Goal: Task Accomplishment & Management: Use online tool/utility

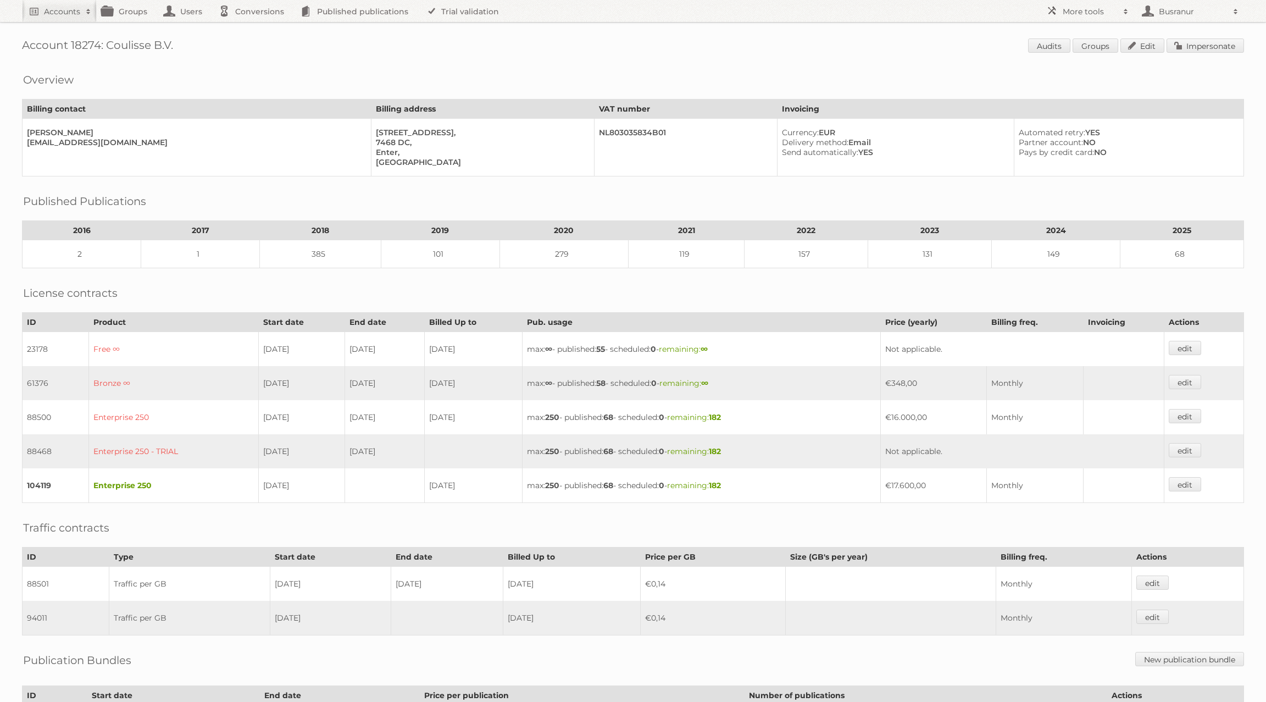
click at [179, 47] on h1 "Account 18274: Coulisse B.V. Audits Groups Edit Impersonate" at bounding box center [633, 46] width 1222 height 16
drag, startPoint x: 175, startPoint y: 47, endPoint x: 24, endPoint y: 49, distance: 151.1
click at [24, 49] on h1 "Account 18274: Coulisse B.V. Audits Groups Edit Impersonate" at bounding box center [633, 46] width 1222 height 16
copy h1 "Account 18274: Coulisse B.V."
click at [1219, 42] on link "Impersonate" at bounding box center [1205, 45] width 77 height 14
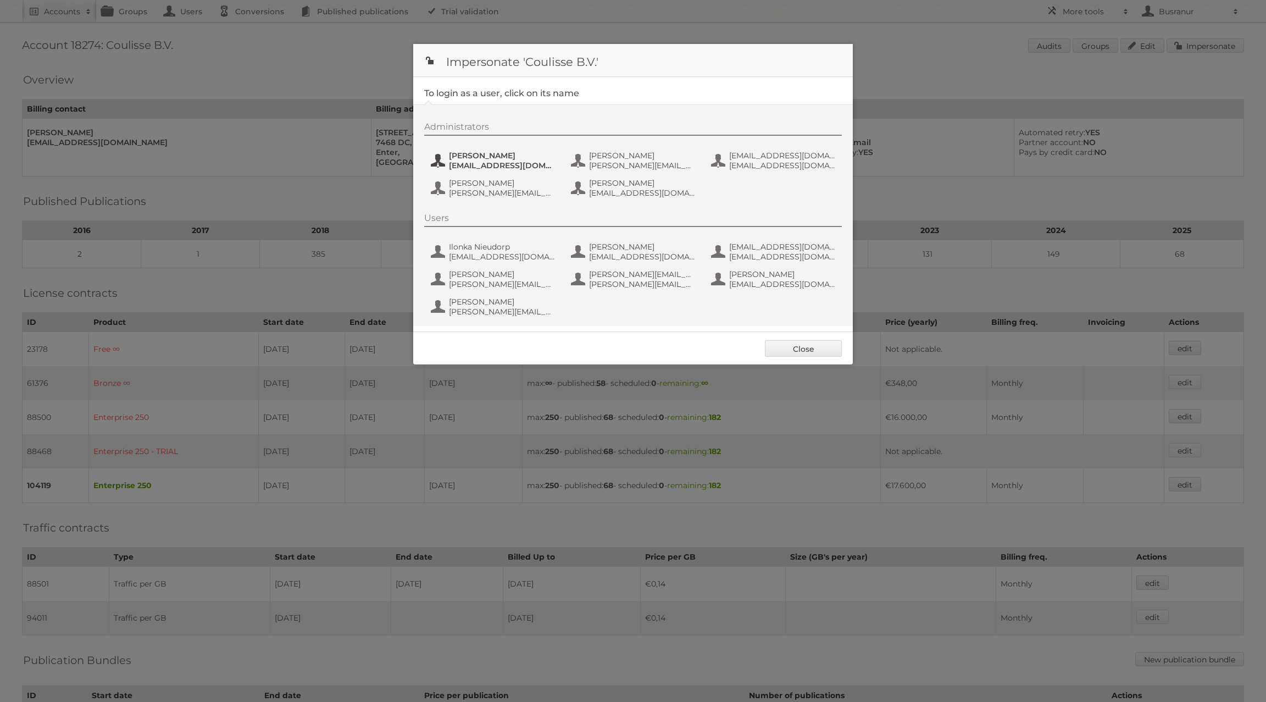
click at [472, 165] on span "[EMAIL_ADDRESS][DOMAIN_NAME]" at bounding box center [502, 165] width 107 height 10
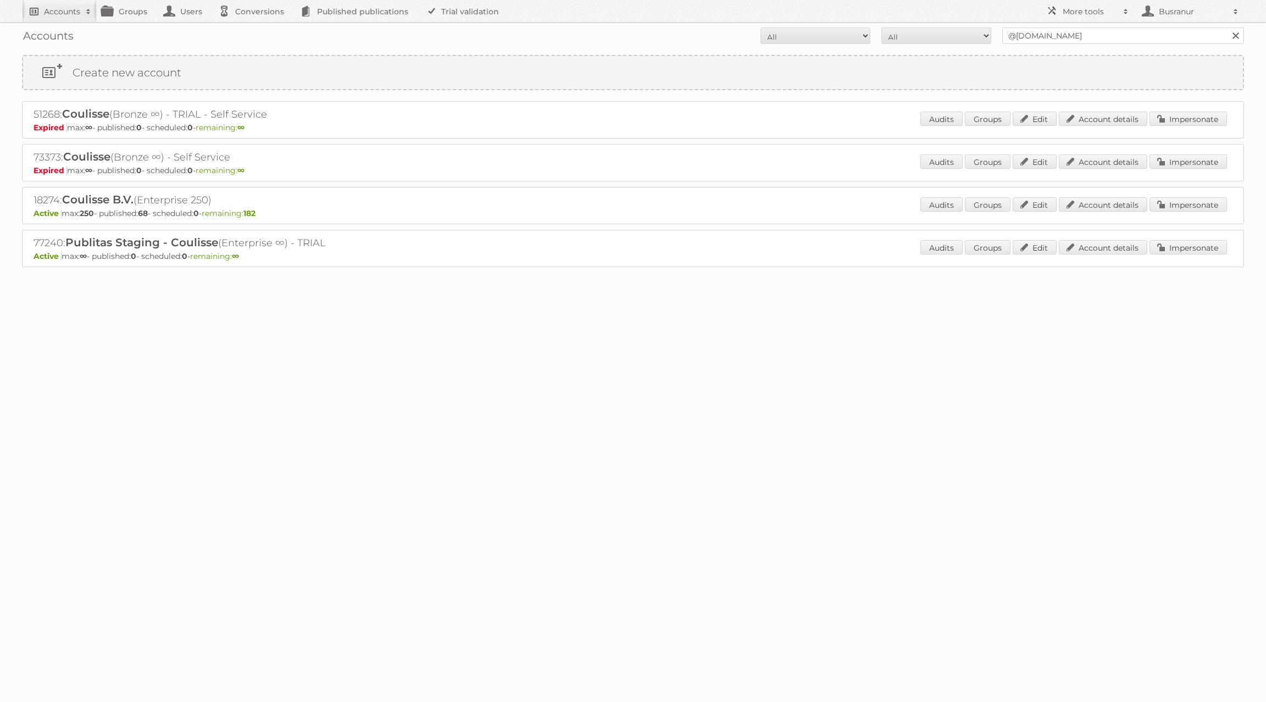
click at [50, 10] on h2 "Accounts" at bounding box center [62, 11] width 36 height 11
paste input"] "[EMAIL_ADDRESS][DOMAIN_NAME]"
type input"] "[EMAIL_ADDRESS][DOMAIN_NAME]"
click at [253, 28] on input "Search" at bounding box center [261, 36] width 16 height 16
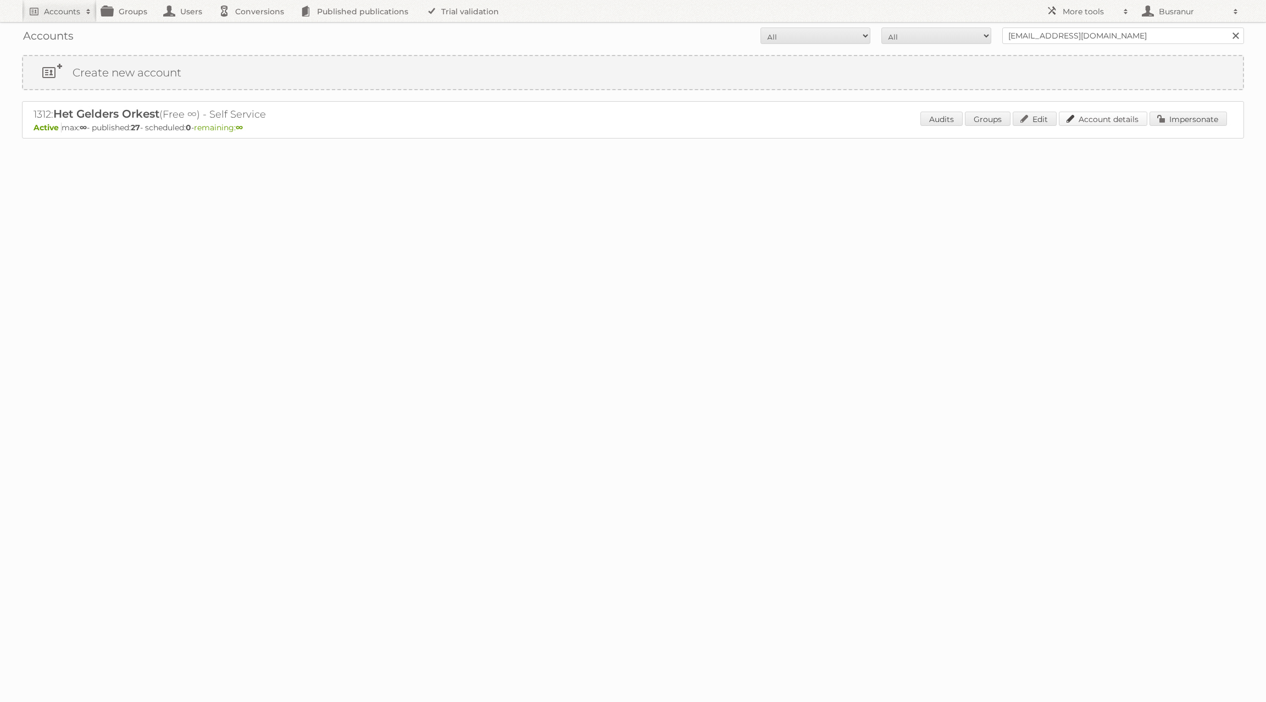
click at [1098, 117] on link "Account details" at bounding box center [1103, 119] width 88 height 14
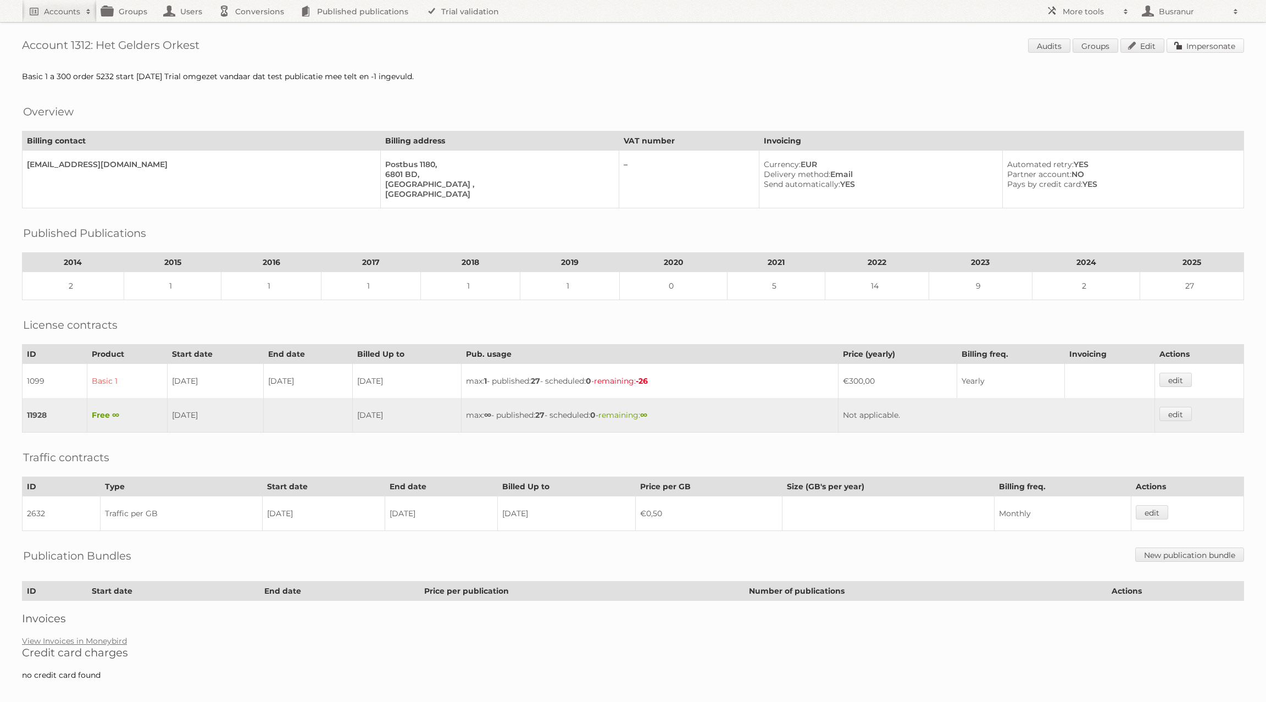
click at [1208, 46] on link "Impersonate" at bounding box center [1205, 45] width 77 height 14
